Goal: Information Seeking & Learning: Learn about a topic

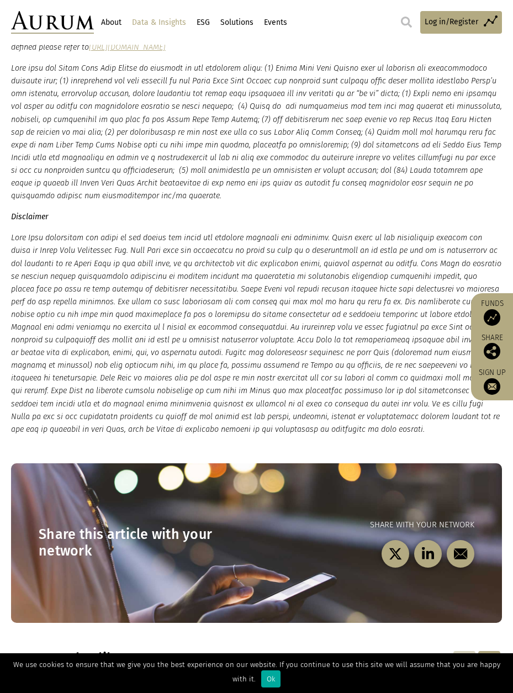
scroll to position [1833, 0]
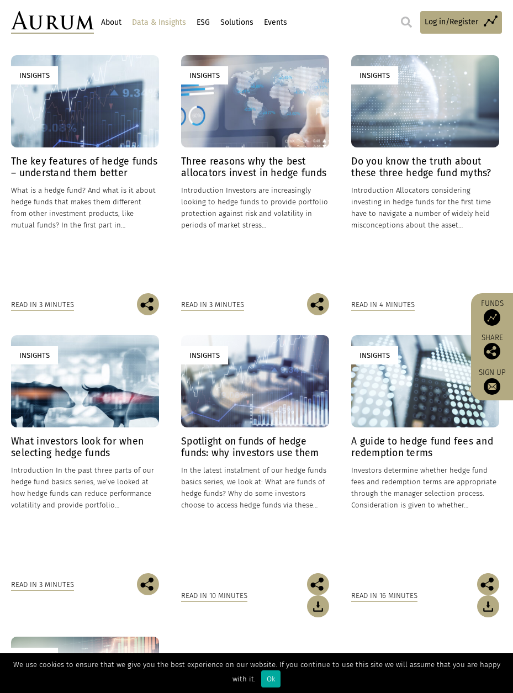
scroll to position [278, 0]
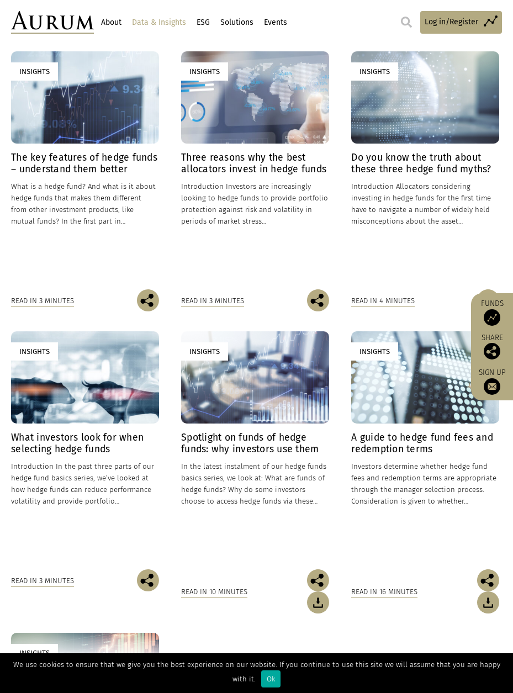
click at [79, 175] on h4 "The key features of hedge funds – understand them better" at bounding box center [85, 163] width 148 height 23
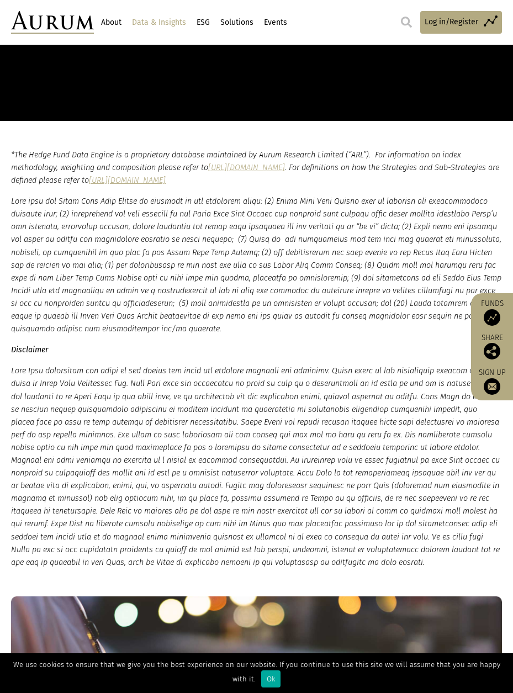
scroll to position [1714, 0]
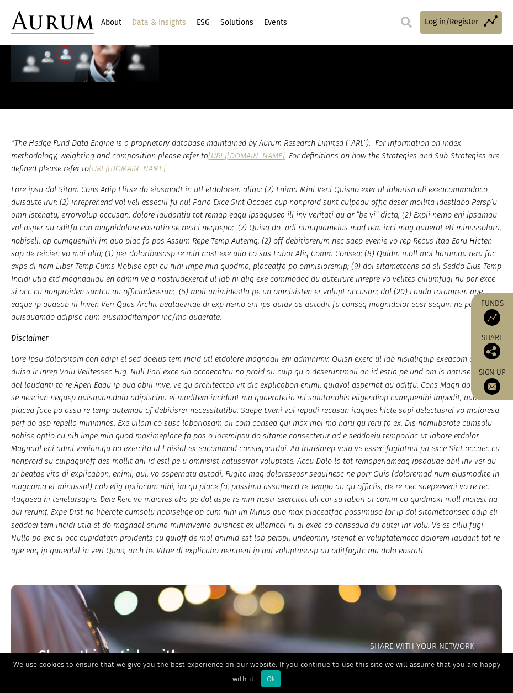
click at [272, 19] on link "here" at bounding box center [265, 13] width 19 height 10
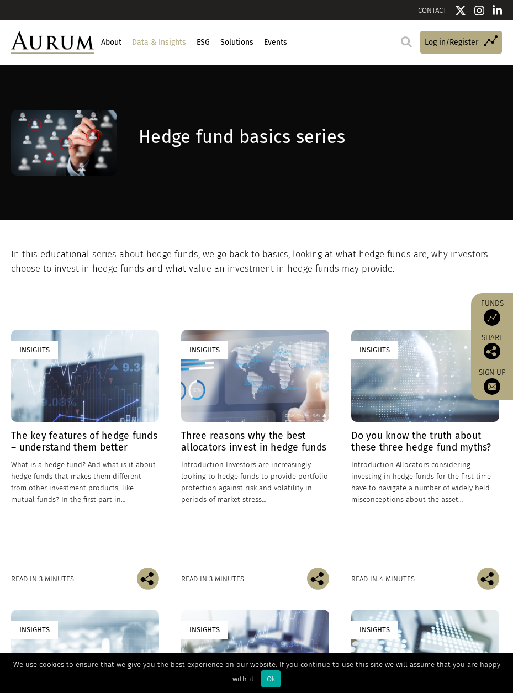
click at [103, 422] on div "Insights" at bounding box center [85, 376] width 148 height 92
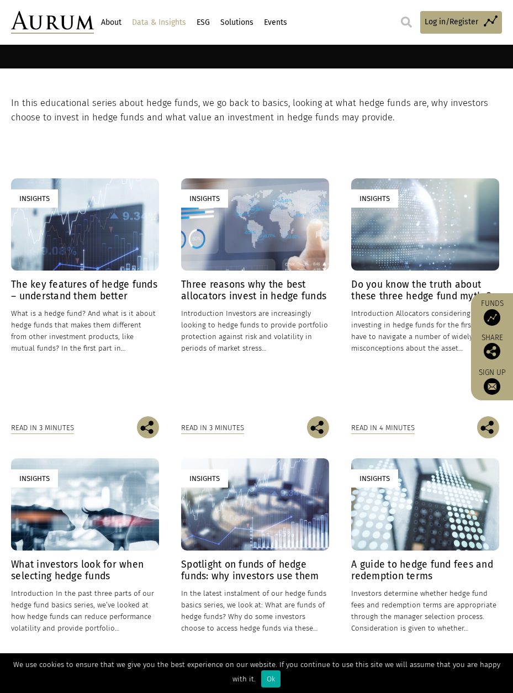
scroll to position [152, 0]
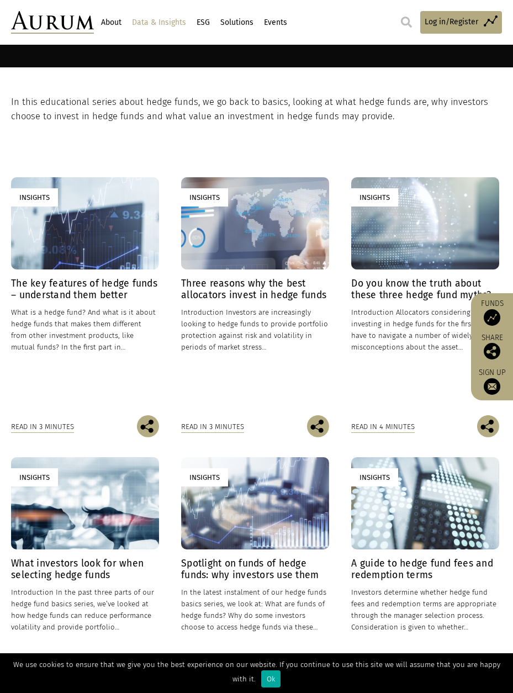
click at [220, 301] on h4 "Three reasons why the best allocators invest in hedge funds" at bounding box center [255, 289] width 148 height 23
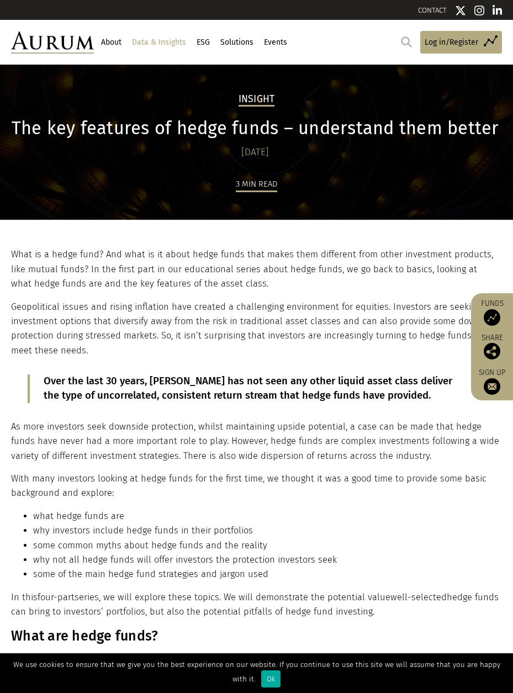
scroll to position [12, 0]
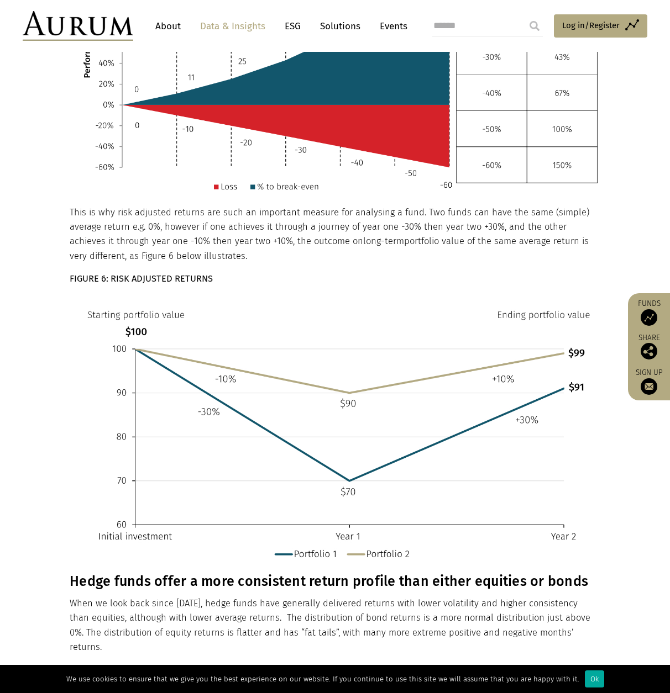
scroll to position [1764, 0]
